Goal: Browse casually

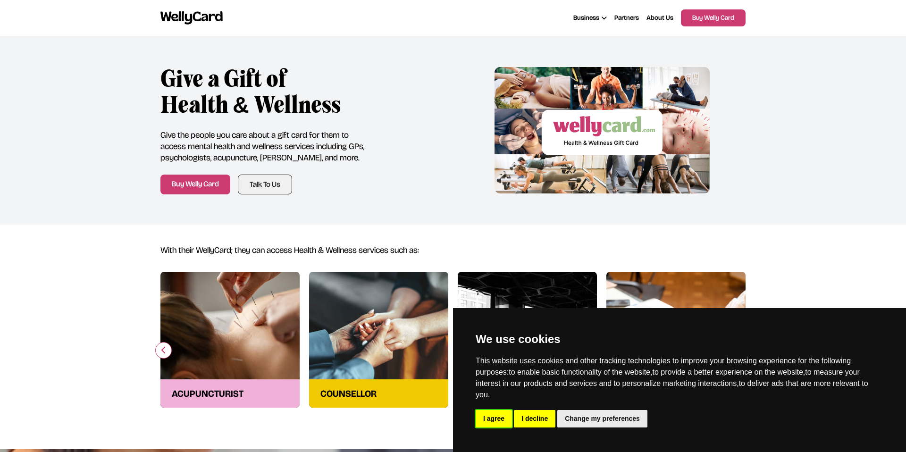
click at [496, 421] on button "I agree" at bounding box center [494, 418] width 36 height 17
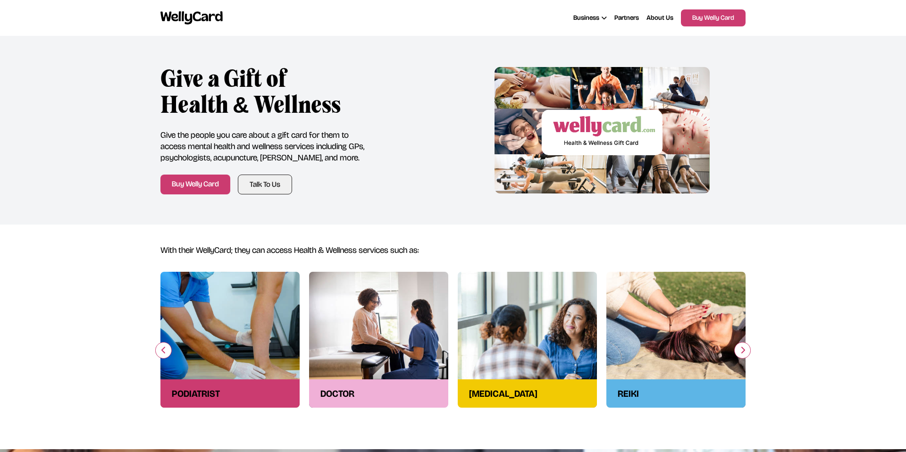
click at [163, 352] on icon "button" at bounding box center [164, 350] width 6 height 8
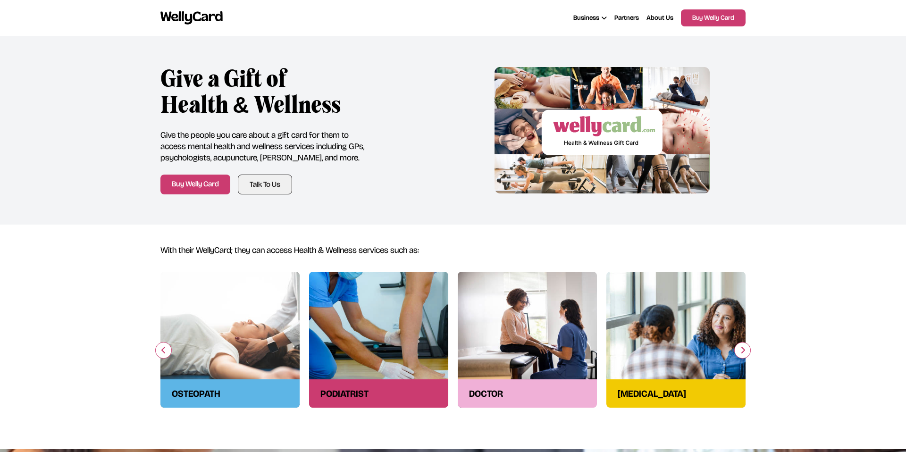
click at [163, 352] on icon "button" at bounding box center [164, 350] width 6 height 8
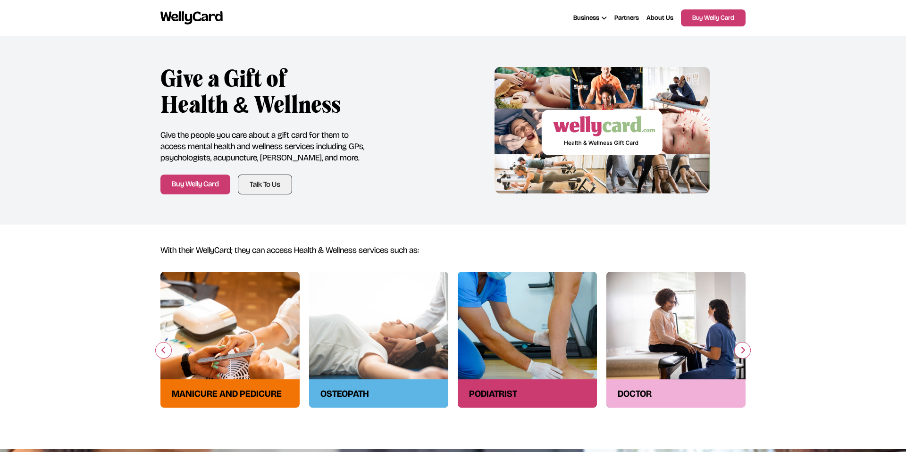
click at [163, 352] on icon "button" at bounding box center [164, 350] width 6 height 8
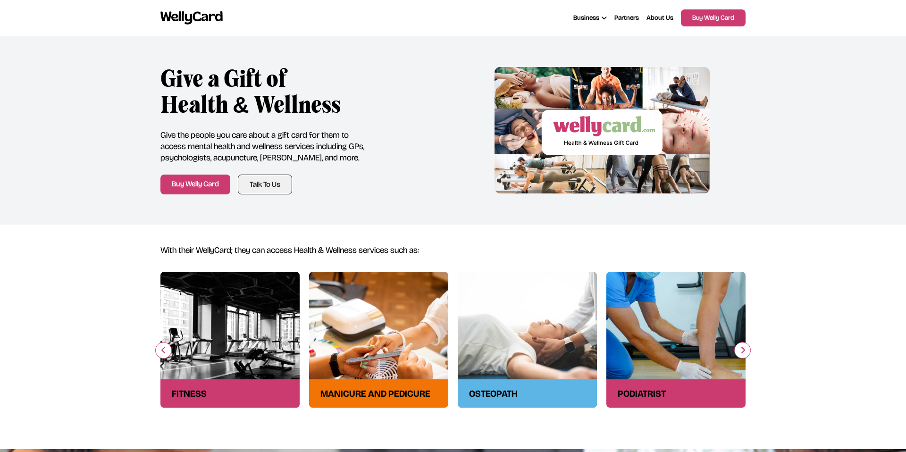
click at [163, 352] on icon "button" at bounding box center [164, 350] width 6 height 8
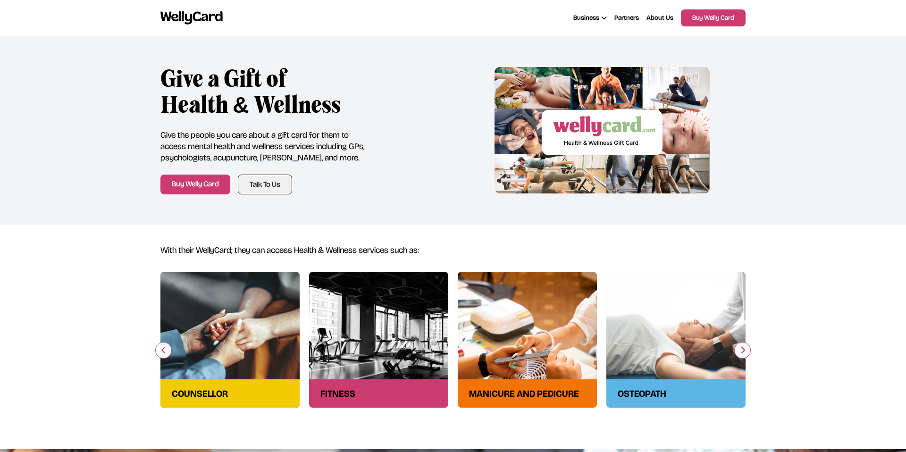
click at [163, 352] on icon "button" at bounding box center [164, 350] width 6 height 8
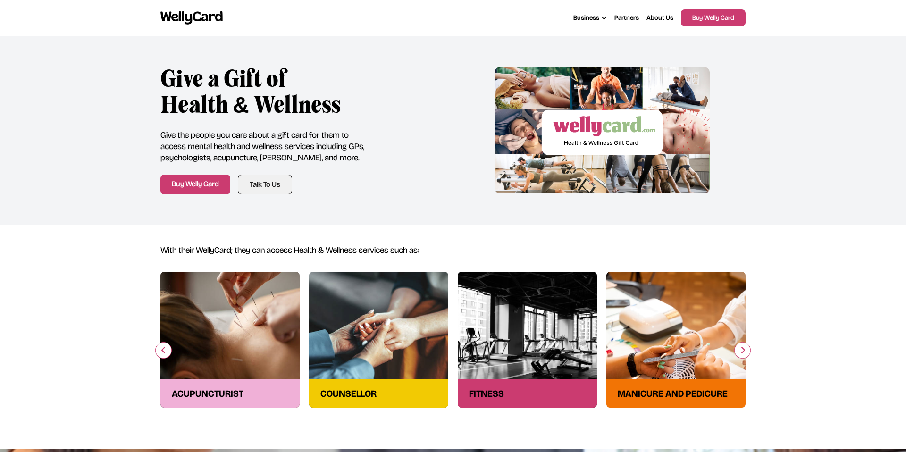
click at [163, 352] on icon "button" at bounding box center [164, 350] width 6 height 8
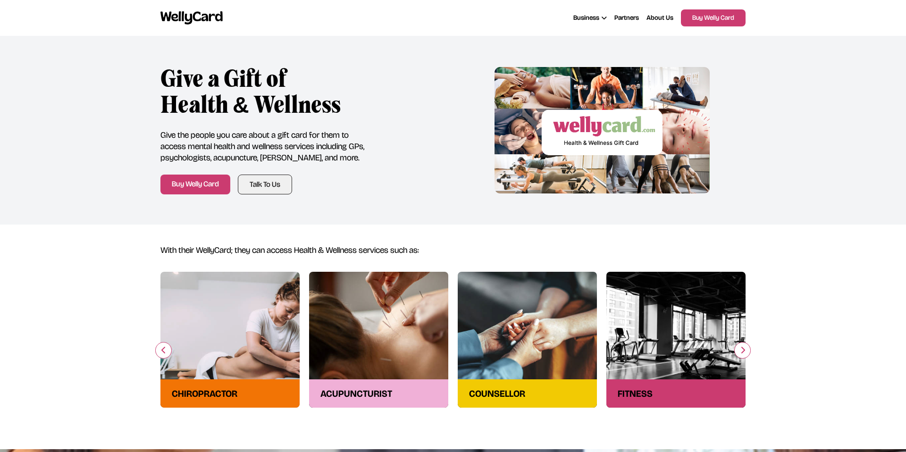
click at [164, 352] on icon "button" at bounding box center [164, 350] width 6 height 8
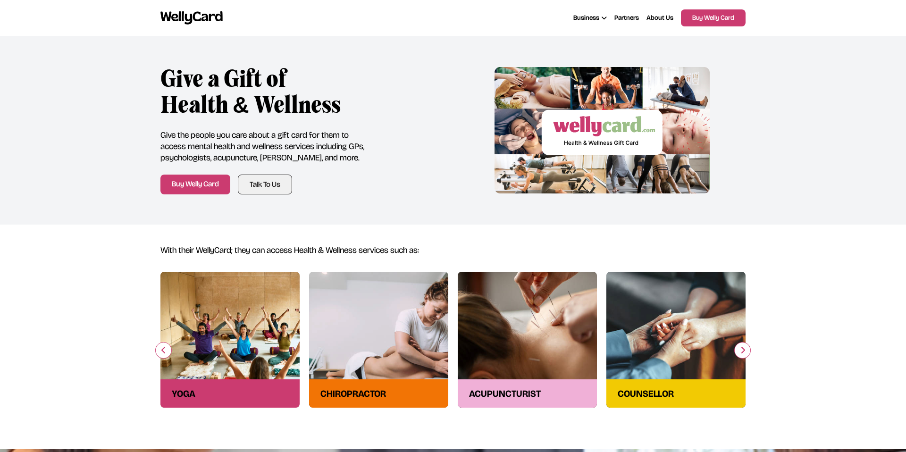
click at [164, 352] on icon "button" at bounding box center [164, 350] width 6 height 8
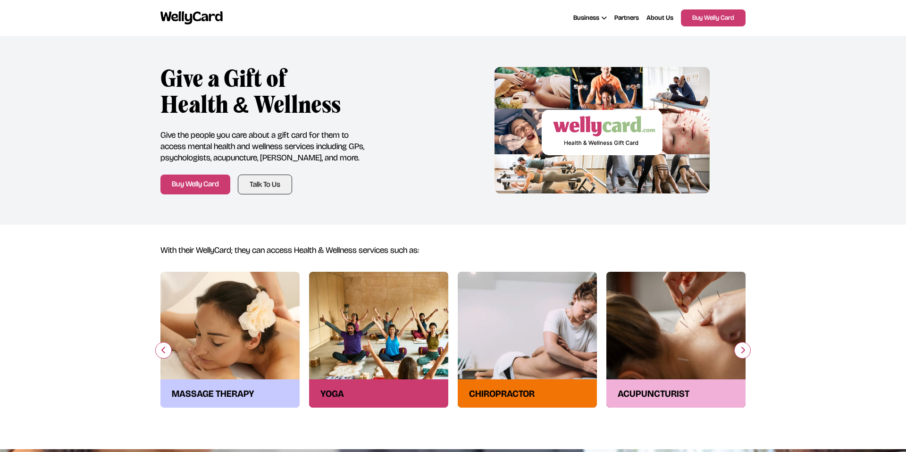
click at [164, 352] on icon "button" at bounding box center [164, 350] width 6 height 8
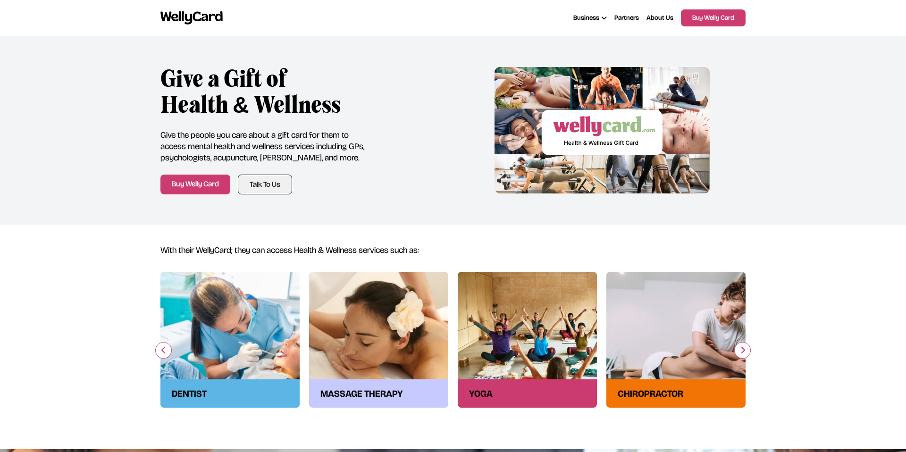
click at [164, 352] on icon "button" at bounding box center [164, 350] width 6 height 8
